Goal: Task Accomplishment & Management: Manage account settings

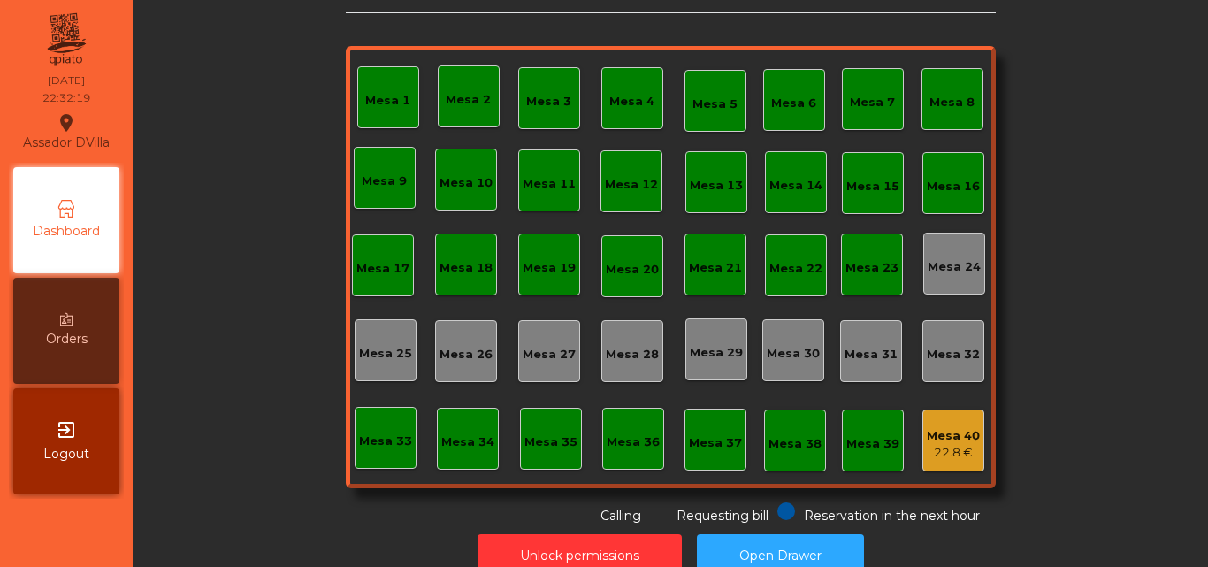
scroll to position [97, 0]
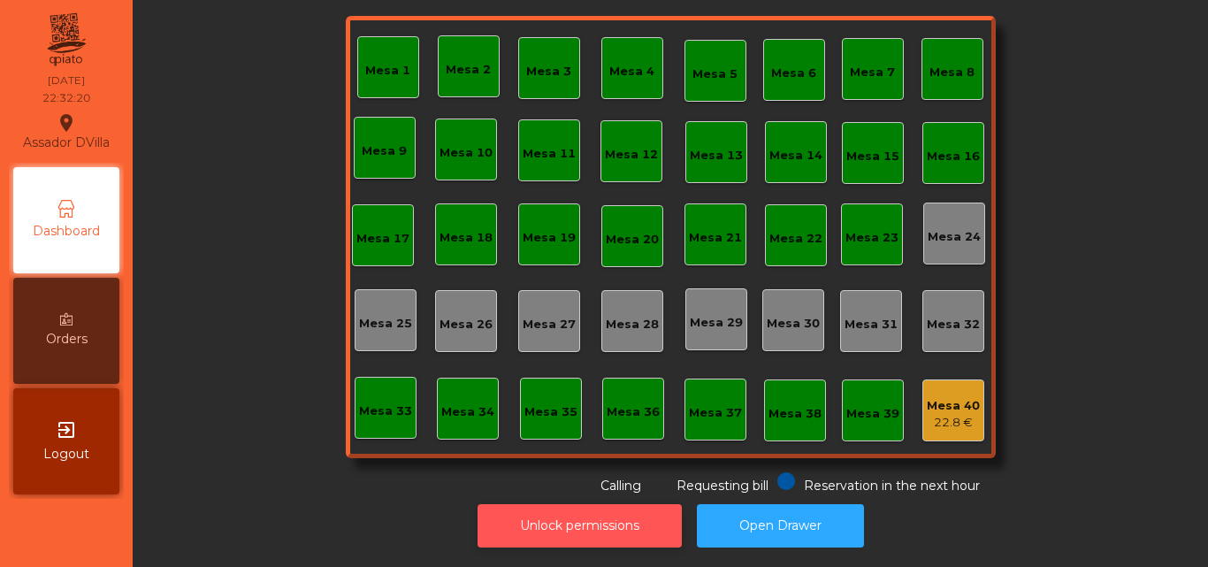
click at [566, 504] on button "Unlock permissions" at bounding box center [580, 525] width 204 height 43
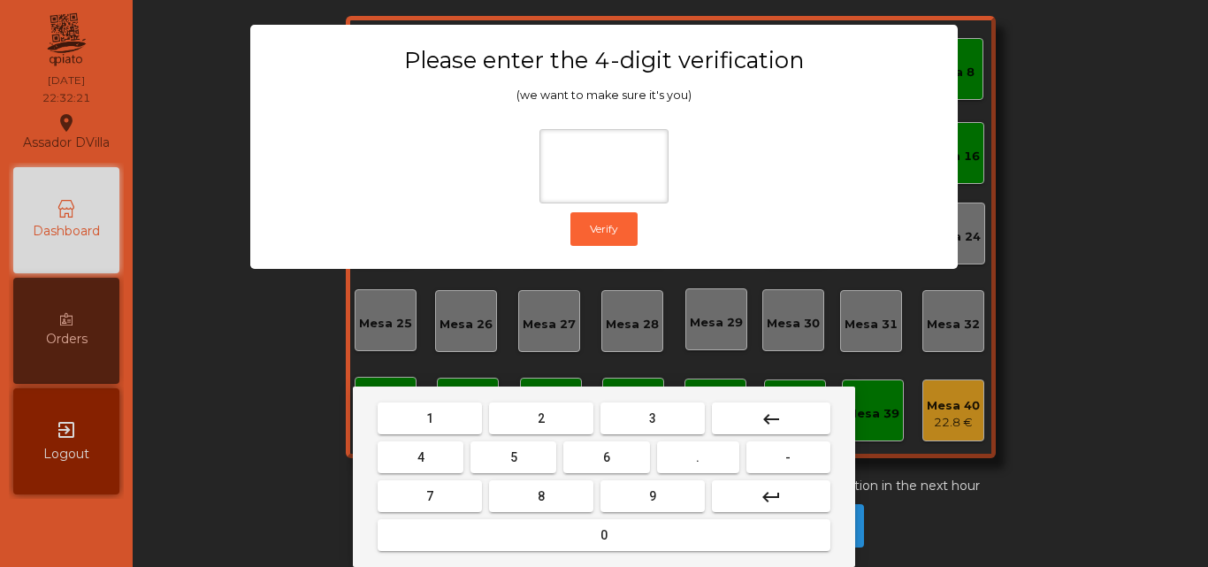
click at [548, 428] on button "2" at bounding box center [541, 418] width 104 height 32
click at [441, 460] on button "4" at bounding box center [421, 457] width 86 height 32
click at [677, 464] on button "." at bounding box center [698, 457] width 82 height 32
click at [748, 420] on button "keyboard_backspace" at bounding box center [771, 418] width 119 height 32
click at [597, 469] on button "6" at bounding box center [606, 457] width 86 height 32
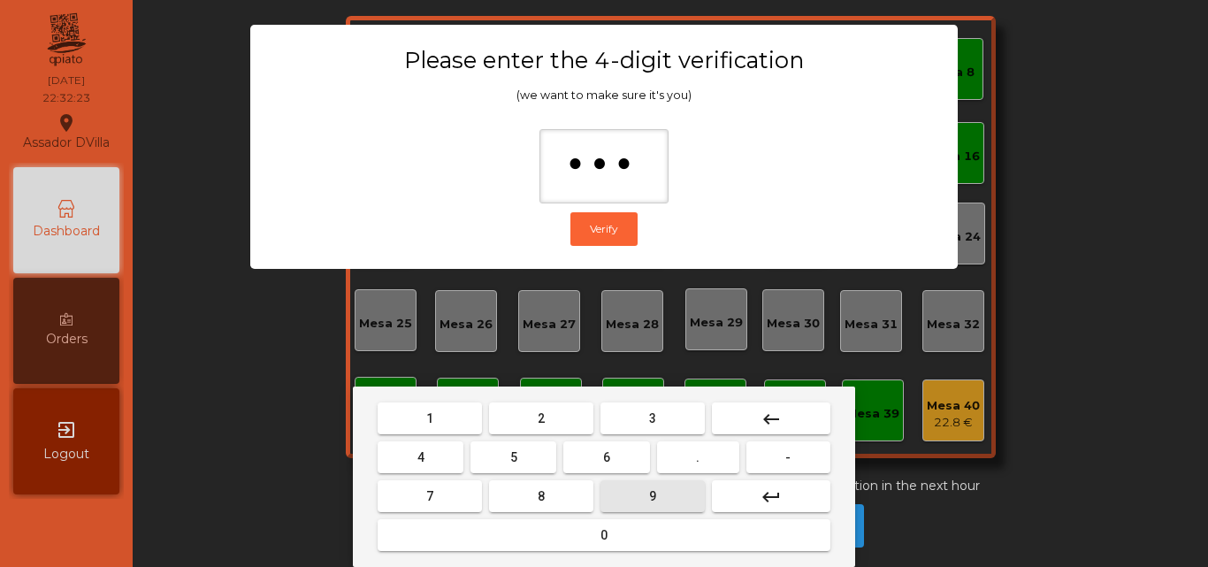
click at [635, 487] on button "9" at bounding box center [653, 496] width 104 height 32
type input "****"
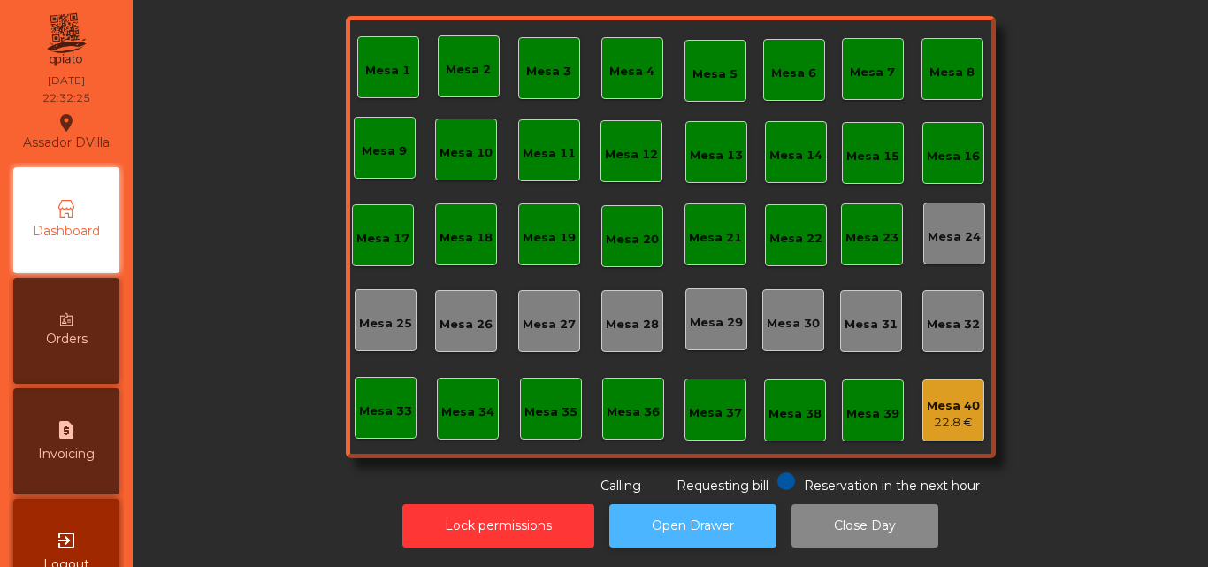
click at [747, 520] on button "Open Drawer" at bounding box center [692, 525] width 167 height 43
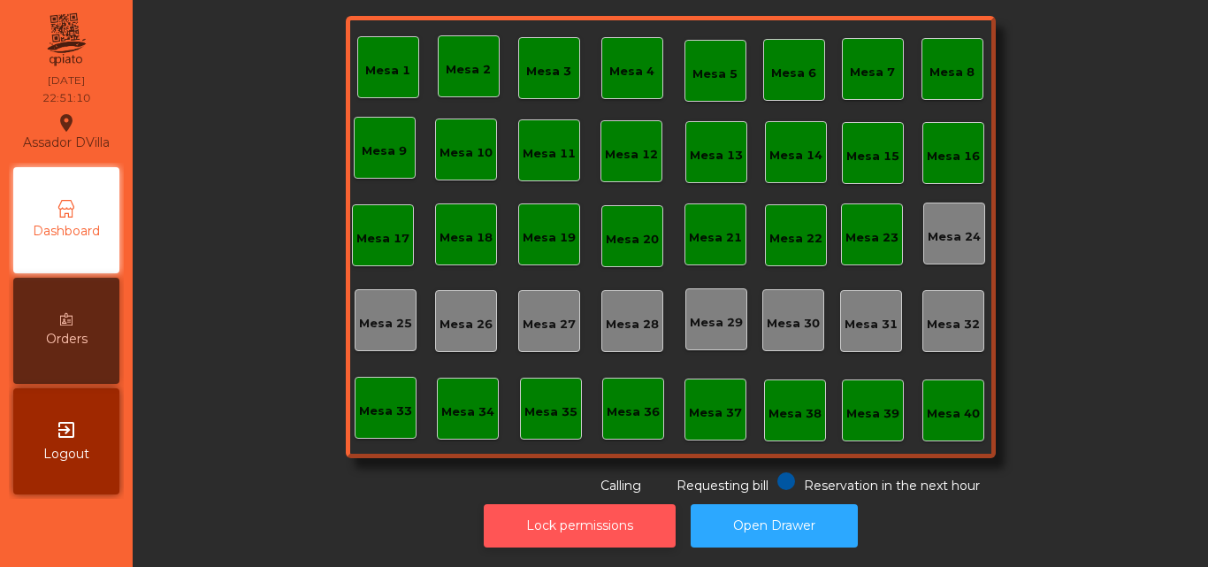
click at [596, 511] on button "Lock permissions" at bounding box center [580, 525] width 192 height 43
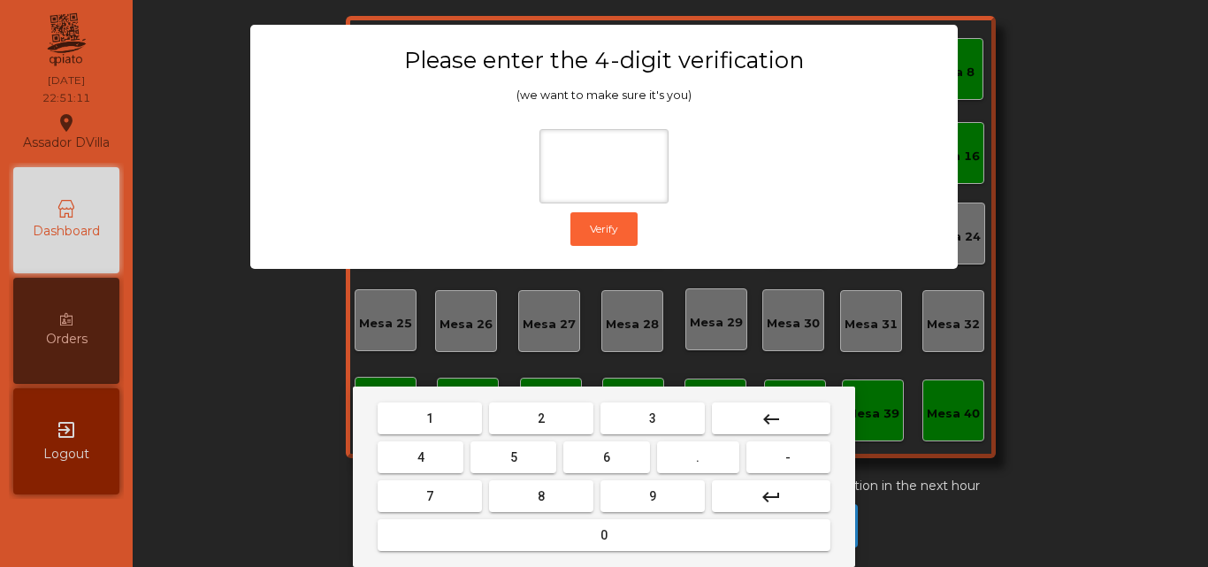
click at [548, 417] on button "2" at bounding box center [541, 418] width 104 height 32
click at [478, 449] on button "5" at bounding box center [514, 457] width 86 height 32
click at [756, 421] on button "keyboard_backspace" at bounding box center [771, 418] width 119 height 32
click at [433, 442] on button "4" at bounding box center [421, 457] width 86 height 32
click at [593, 448] on button "6" at bounding box center [606, 457] width 86 height 32
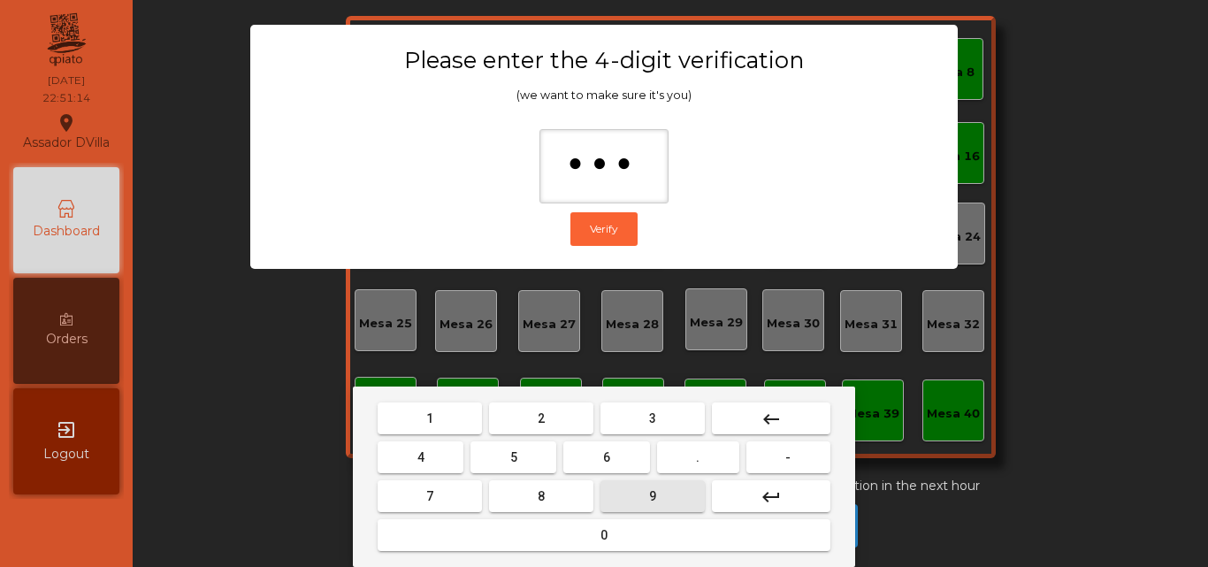
drag, startPoint x: 646, startPoint y: 508, endPoint x: 645, endPoint y: 498, distance: 9.8
click at [647, 508] on button "9" at bounding box center [653, 496] width 104 height 32
type input "****"
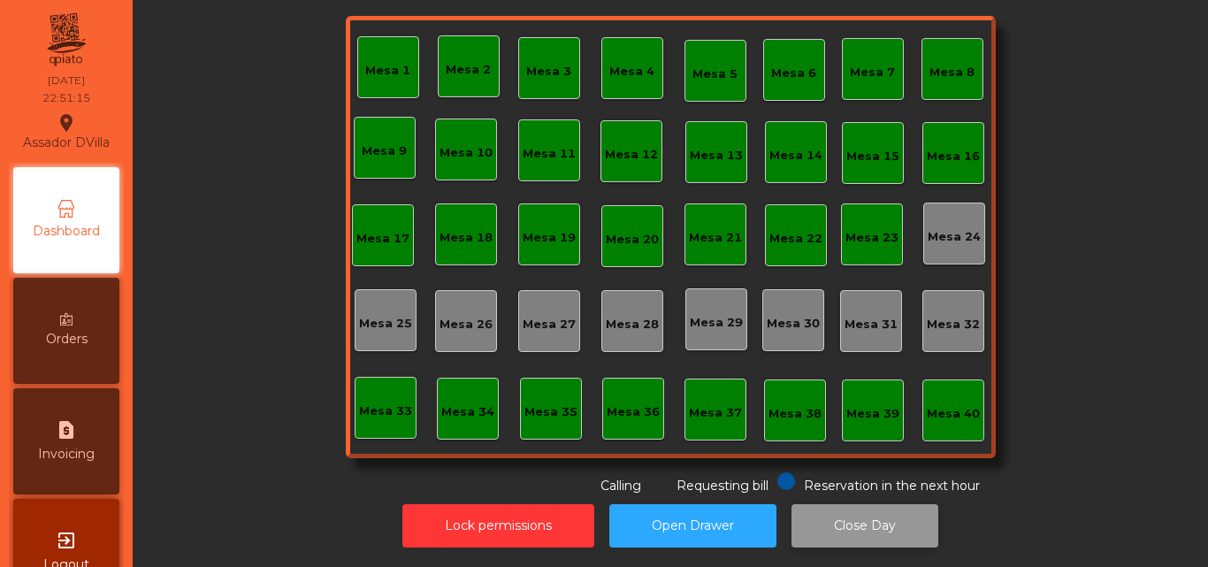
click at [869, 522] on button "Close Day" at bounding box center [865, 525] width 147 height 43
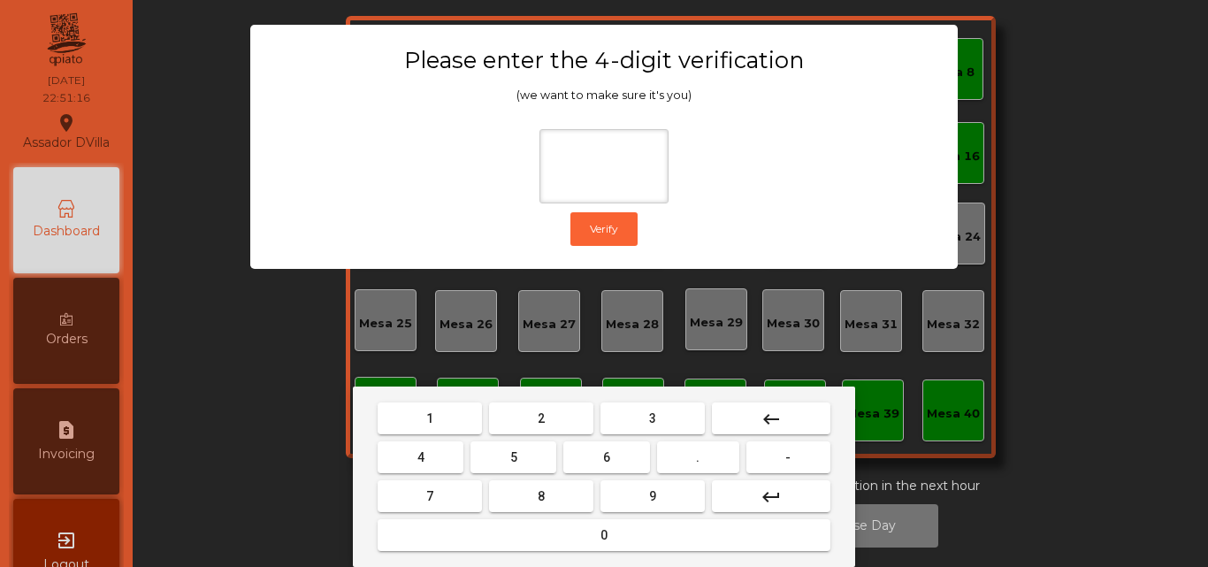
click at [552, 410] on button "2" at bounding box center [541, 418] width 104 height 32
click at [438, 456] on button "4" at bounding box center [421, 457] width 86 height 32
drag, startPoint x: 593, startPoint y: 452, endPoint x: 627, endPoint y: 489, distance: 50.7
click at [595, 452] on button "6" at bounding box center [606, 457] width 86 height 32
click at [632, 493] on button "9" at bounding box center [653, 496] width 104 height 32
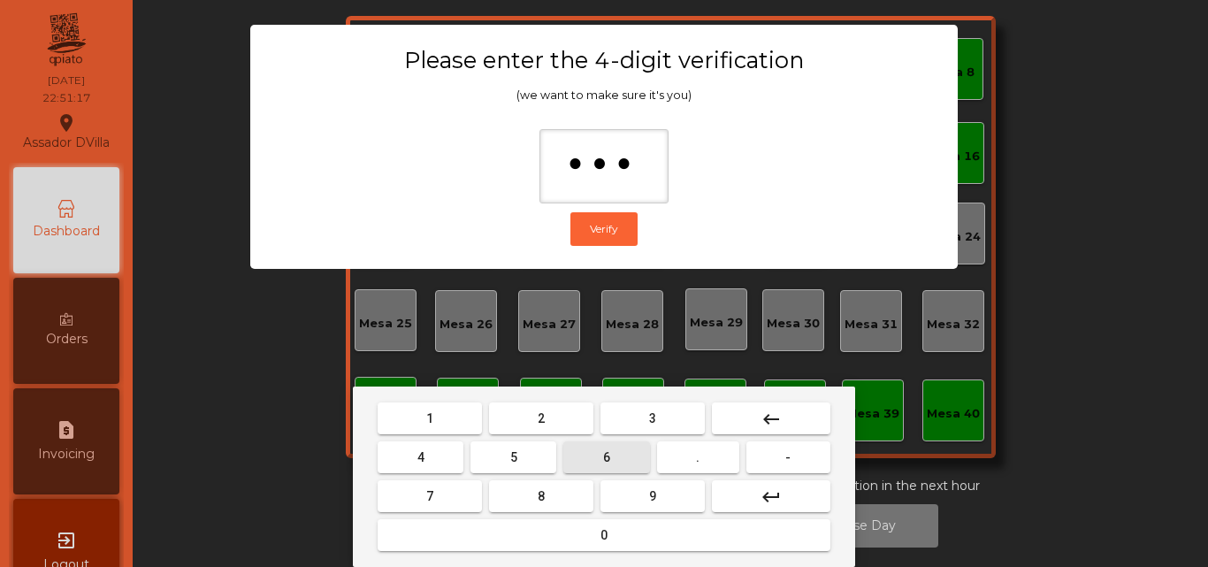
type input "****"
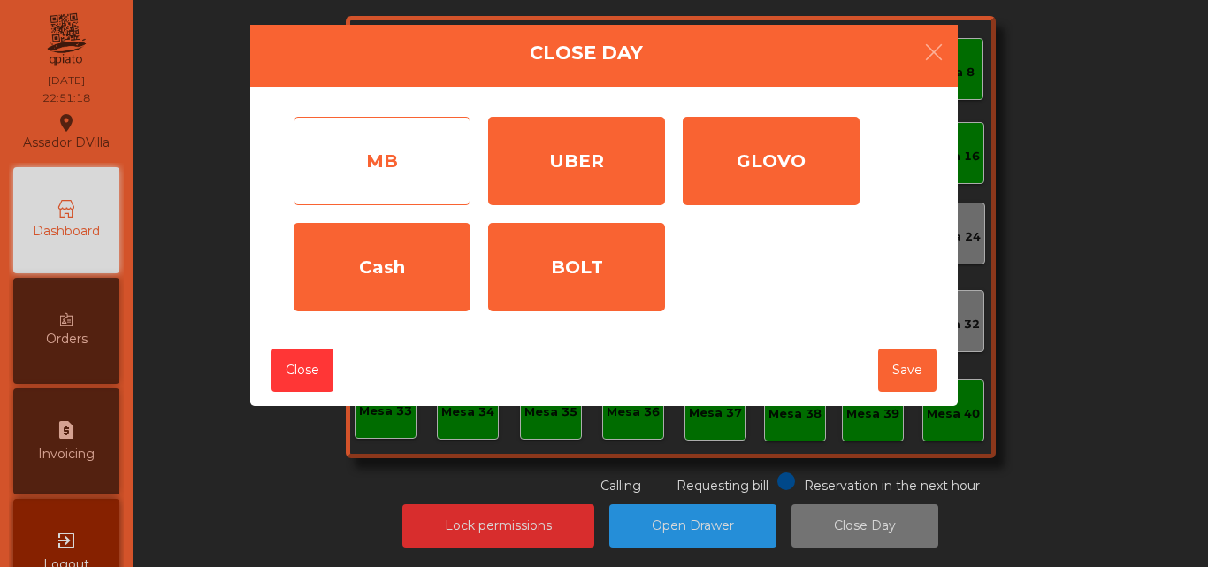
click at [424, 154] on div "MB" at bounding box center [382, 161] width 177 height 88
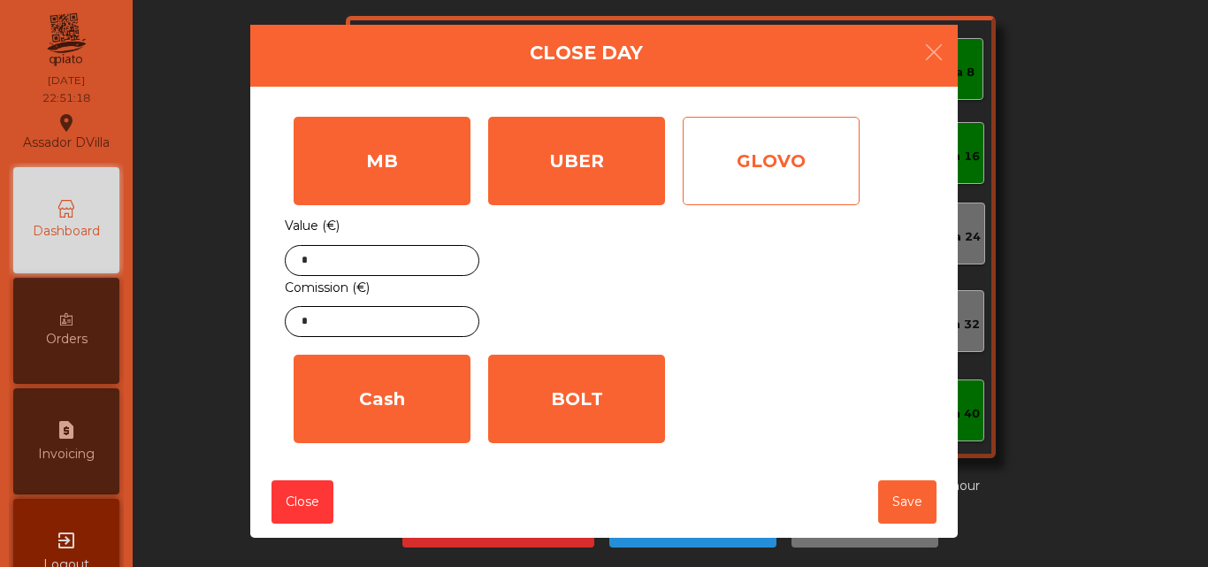
drag, startPoint x: 583, startPoint y: 165, endPoint x: 737, endPoint y: 178, distance: 154.5
click at [585, 165] on div "UBER" at bounding box center [576, 161] width 177 height 88
click at [755, 180] on div "GLOVO" at bounding box center [771, 161] width 177 height 88
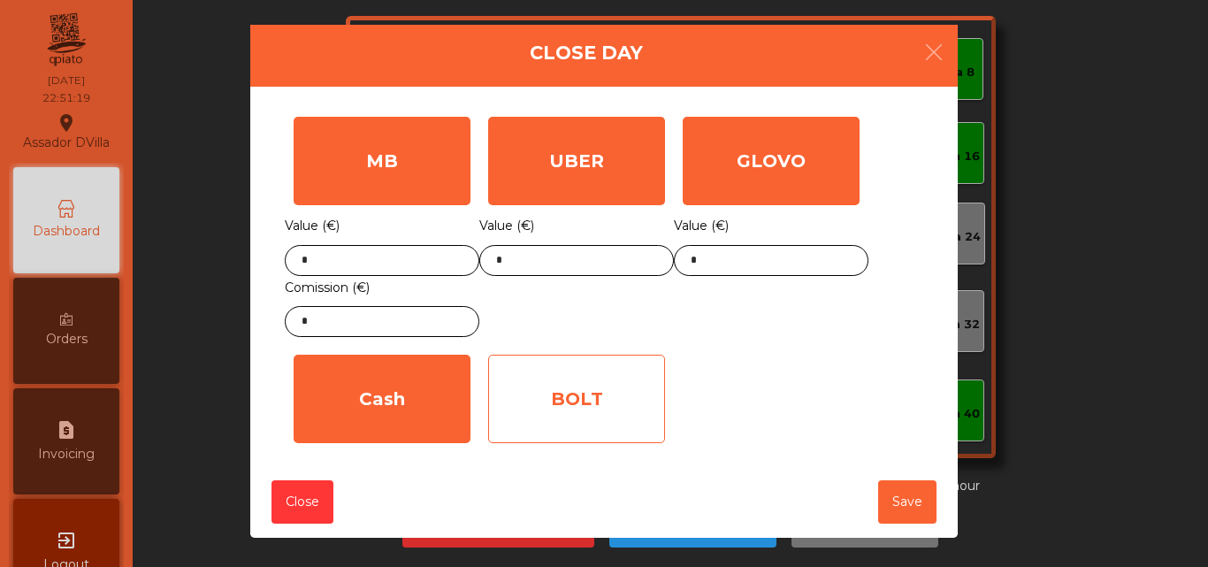
click at [624, 366] on div "BOLT" at bounding box center [576, 399] width 177 height 88
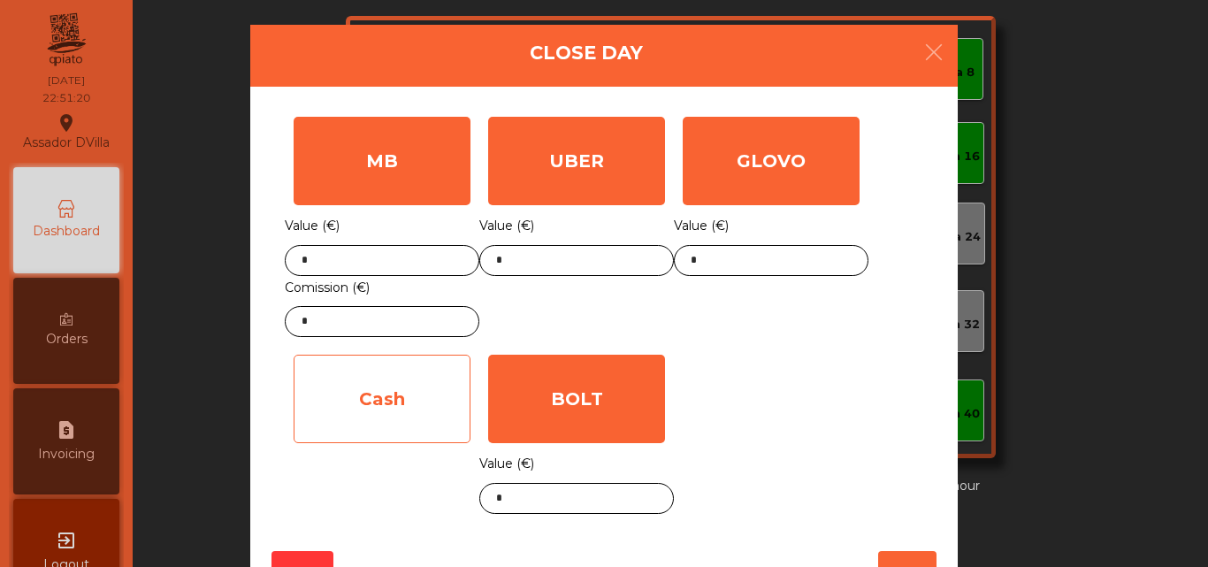
click at [348, 360] on div "Cash" at bounding box center [382, 399] width 177 height 88
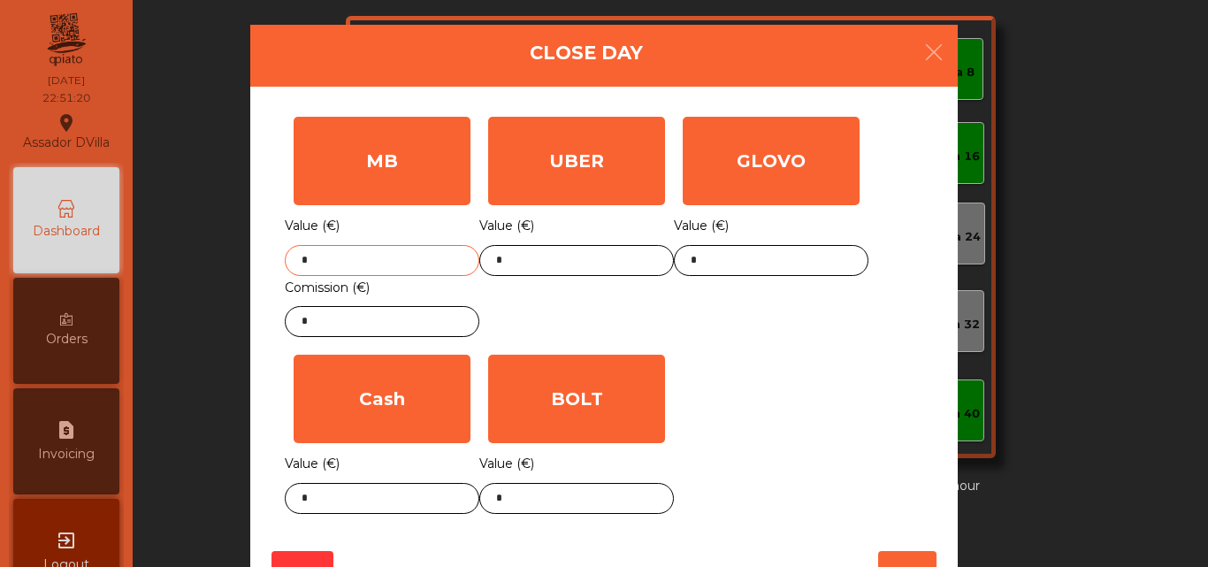
click at [394, 255] on input "*" at bounding box center [382, 260] width 195 height 31
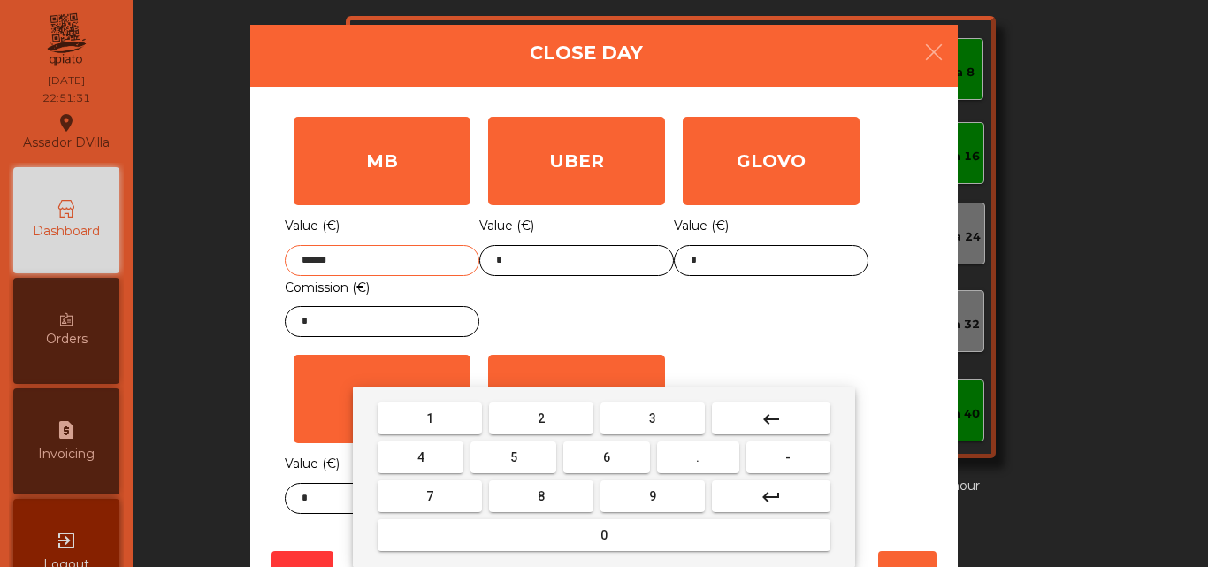
type input "******"
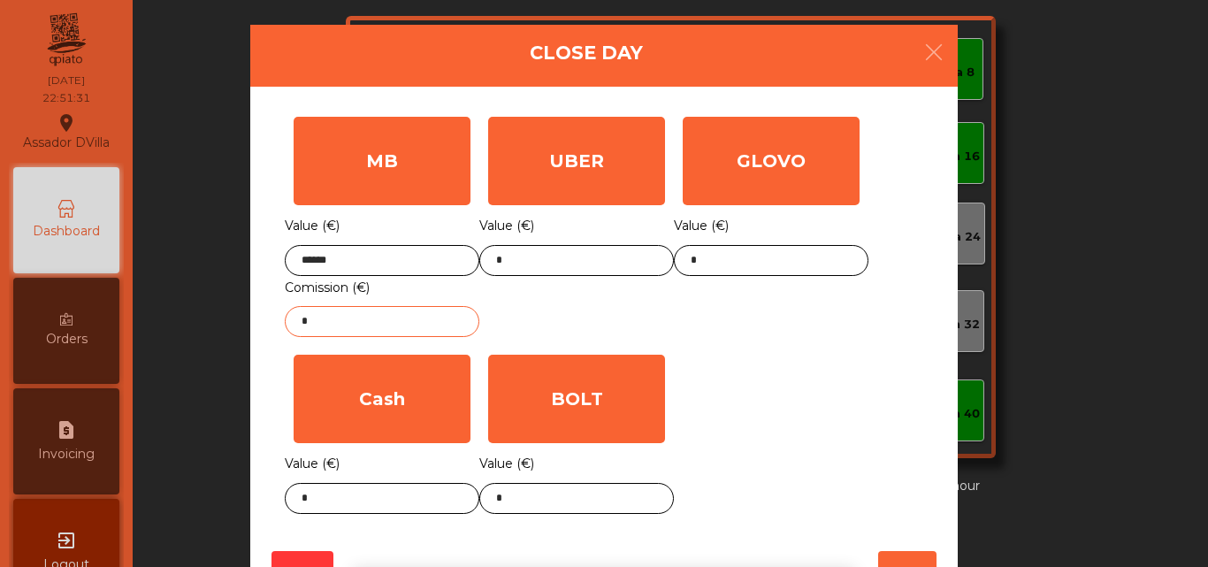
click at [405, 316] on input "*" at bounding box center [382, 321] width 195 height 31
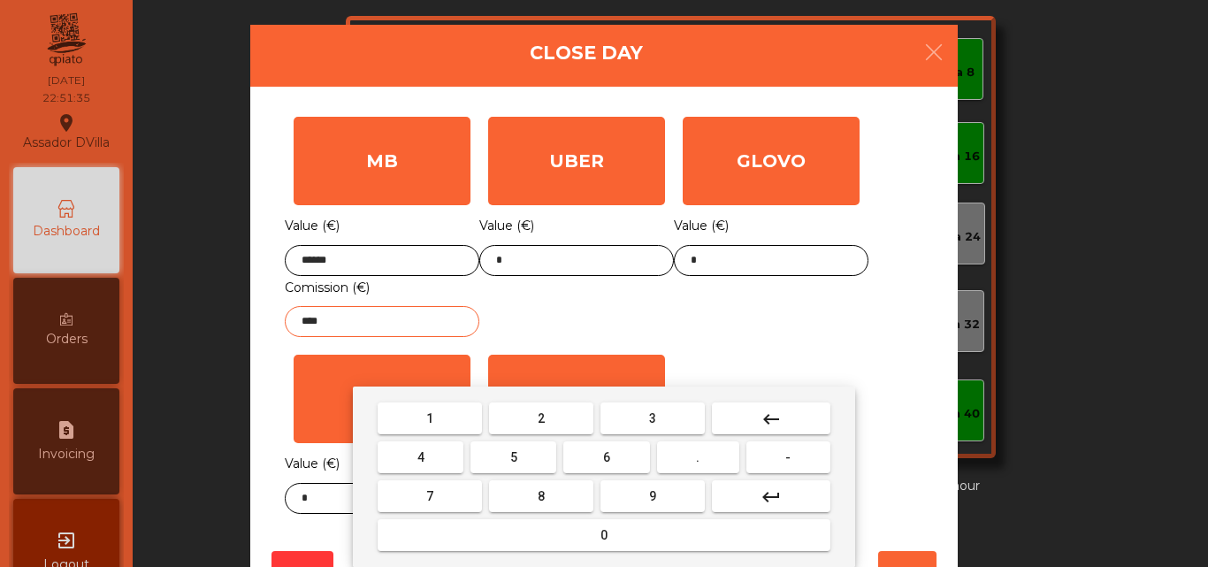
type input "****"
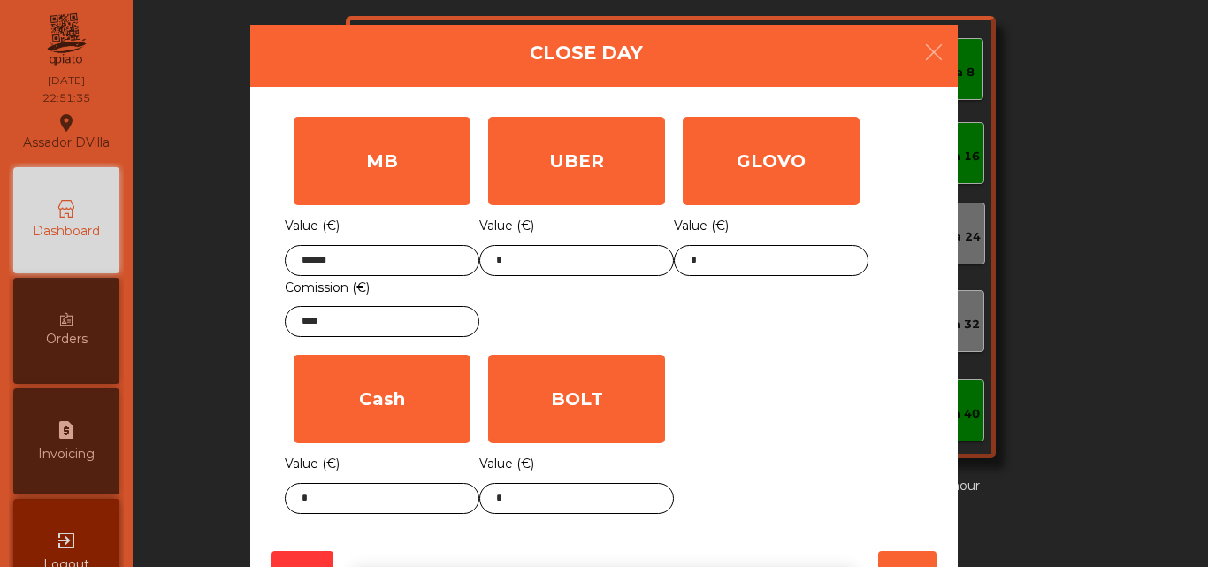
click at [777, 379] on div "MB Value (€) ****** Comission (€) **** UBER Value (€) * GLOVO Value (€) * Cash …" at bounding box center [604, 315] width 639 height 415
click at [593, 488] on body "Assador DVilla location_on [DATE] 22:51:36 Dashboard Orders request_page Invoic…" at bounding box center [604, 283] width 1208 height 567
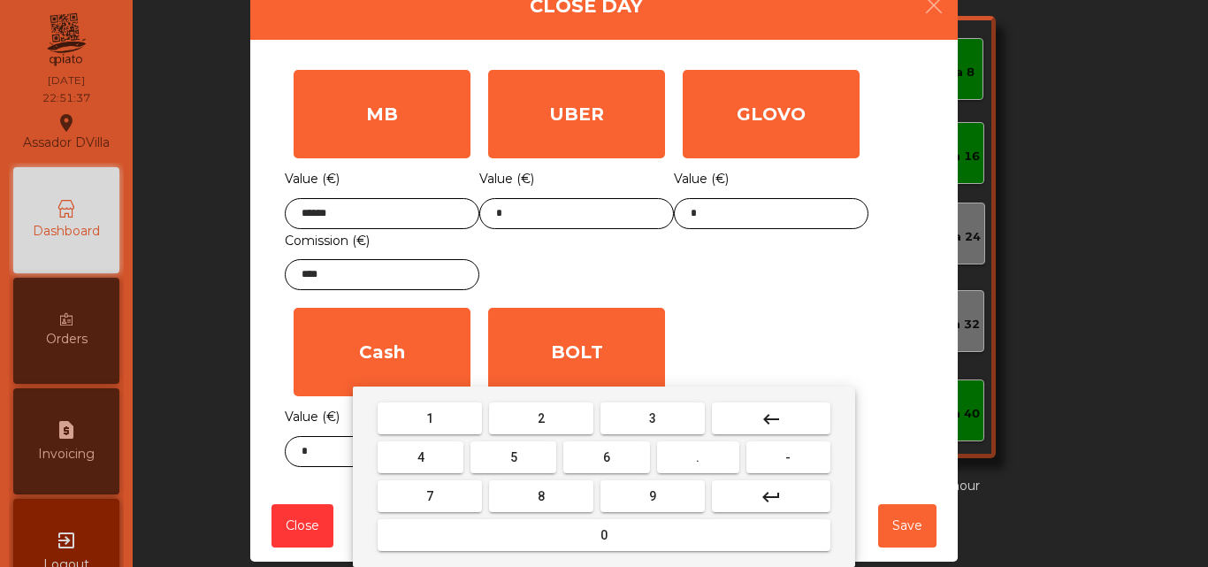
scroll to position [72, 0]
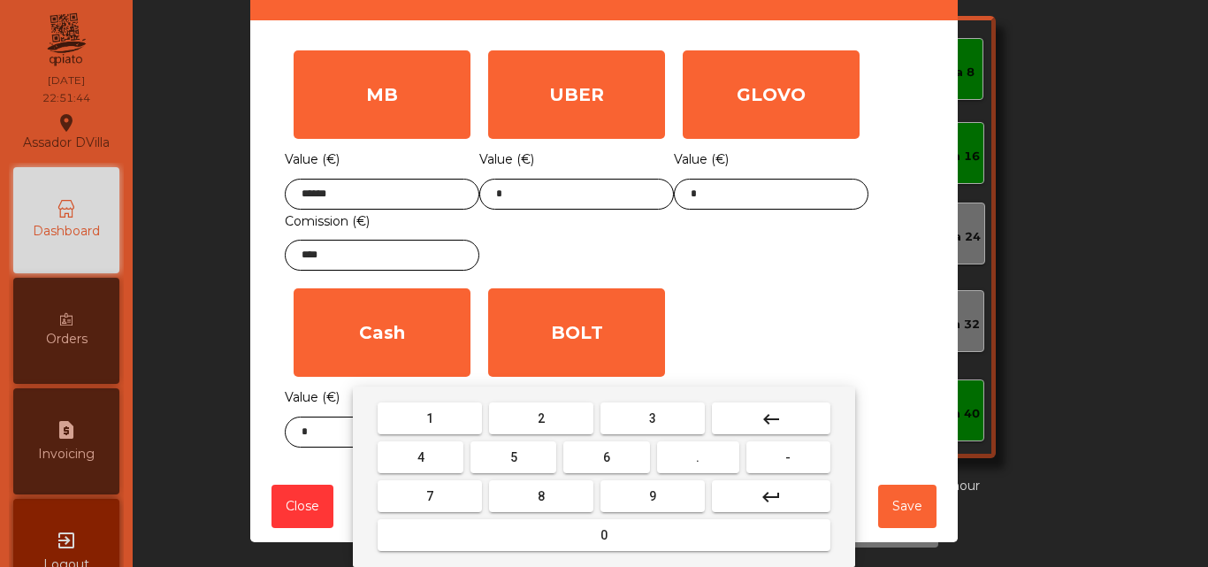
type input "*****"
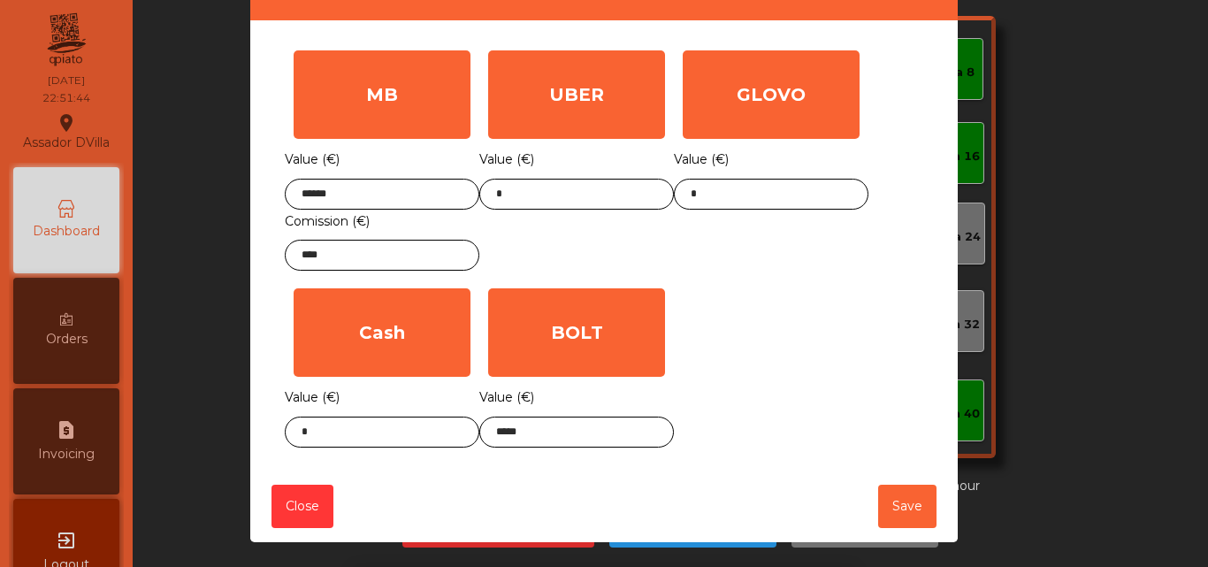
click at [330, 434] on div "1 2 3 keyboard_backspace 4 5 6 . - 7 8 9 keyboard_return 0" at bounding box center [604, 477] width 1208 height 180
click at [330, 434] on body "Assador DVilla location_on [DATE] 22:51:44 Dashboard Orders request_page Invoic…" at bounding box center [604, 283] width 1208 height 567
click at [330, 434] on div "1 2 3 keyboard_backspace 4 5 6 . - 7 8 9 keyboard_return 0" at bounding box center [604, 477] width 1208 height 180
click at [330, 434] on body "Assador DVilla location_on [DATE] 22:51:44 Dashboard Orders request_page Invoic…" at bounding box center [604, 283] width 1208 height 567
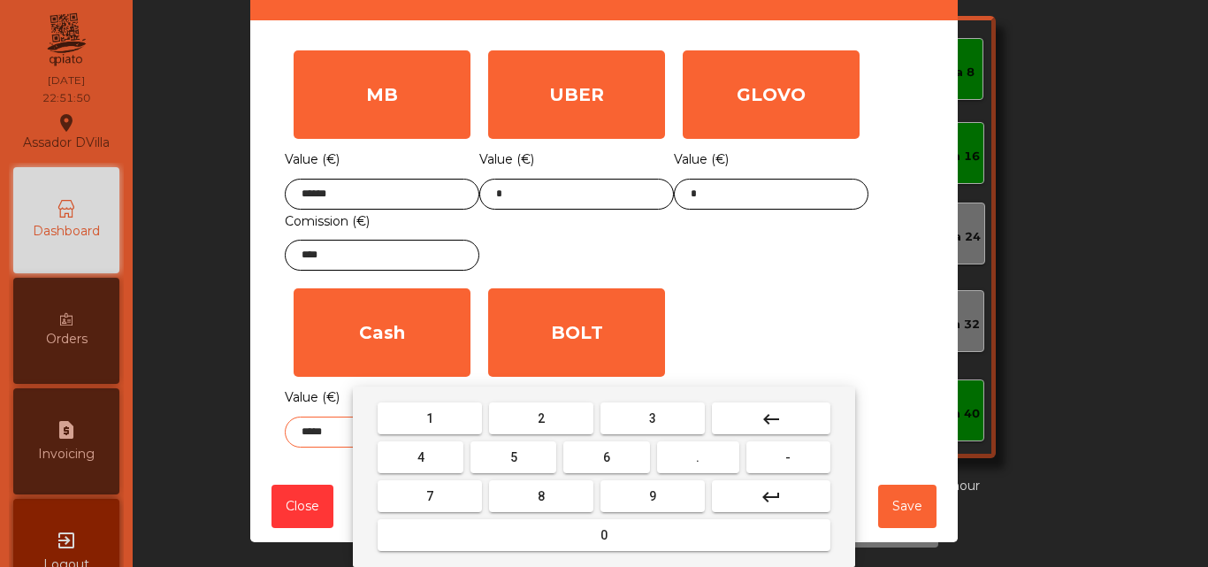
type input "*****"
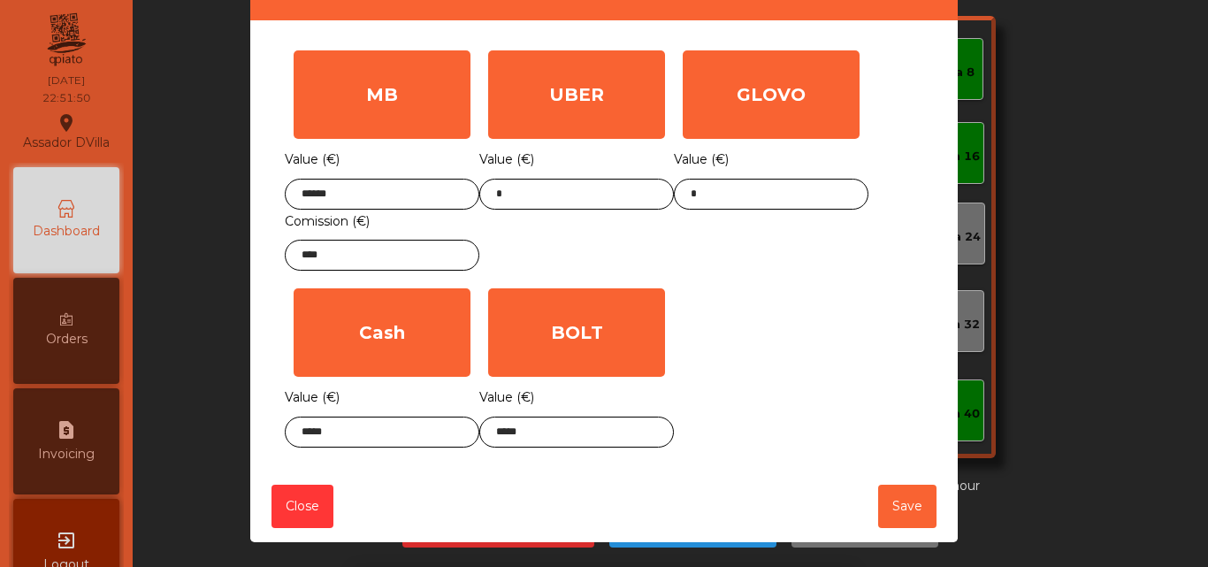
click at [757, 296] on div "MB Value (€) ****** Comission (€) **** UBER Value (€) * GLOVO Value (€) * Cash …" at bounding box center [604, 249] width 639 height 415
click at [885, 497] on button "Save" at bounding box center [907, 506] width 58 height 43
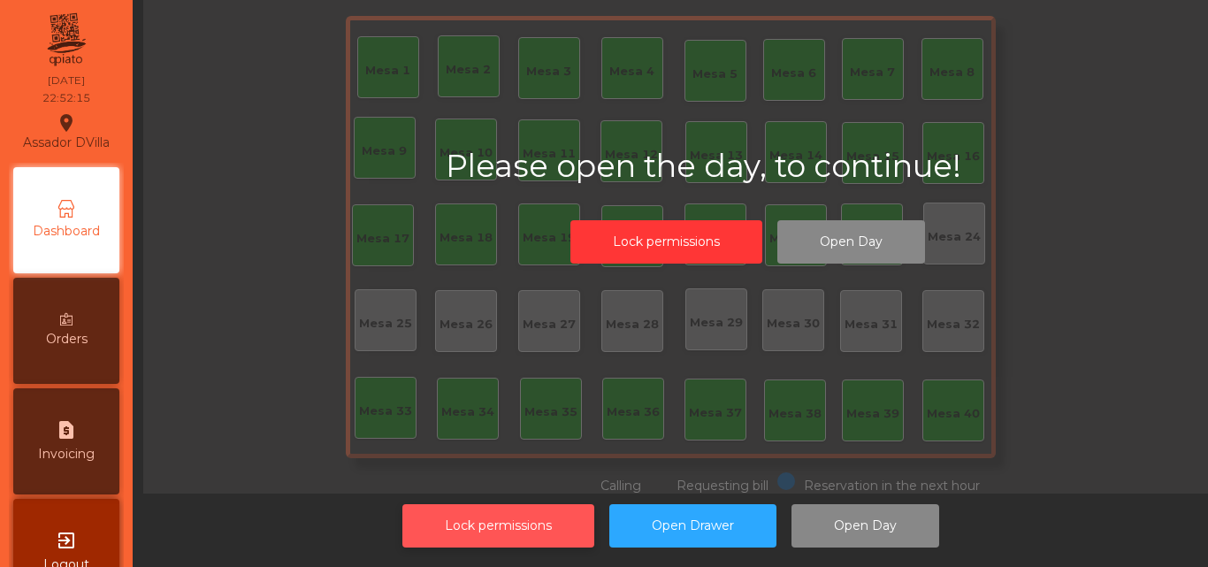
click at [457, 513] on button "Lock permissions" at bounding box center [498, 525] width 192 height 43
